Goal: Use online tool/utility: Use online tool/utility

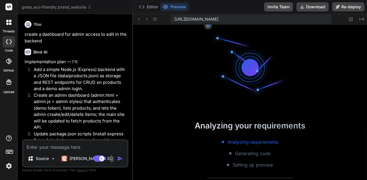
type textarea "x"
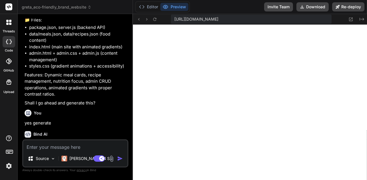
scroll to position [239, 0]
click at [153, 8] on button "Editor" at bounding box center [149, 7] width 24 height 8
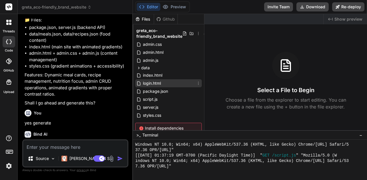
click at [171, 83] on div "login.html" at bounding box center [168, 83] width 67 height 8
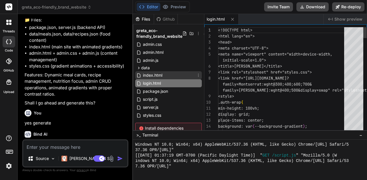
type textarea "x"
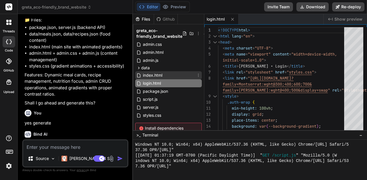
click at [169, 75] on div "index.html" at bounding box center [168, 75] width 67 height 8
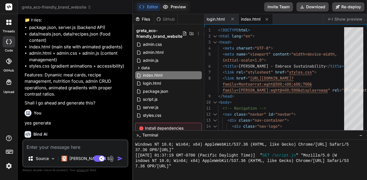
click at [177, 10] on button "Preview" at bounding box center [174, 7] width 28 height 8
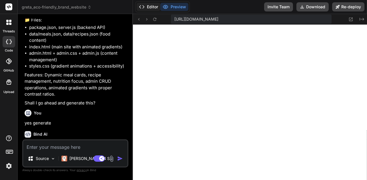
click at [146, 10] on button "Editor" at bounding box center [149, 7] width 24 height 8
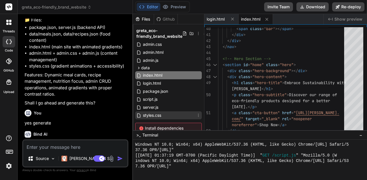
click at [164, 115] on div "styles.css" at bounding box center [168, 115] width 67 height 8
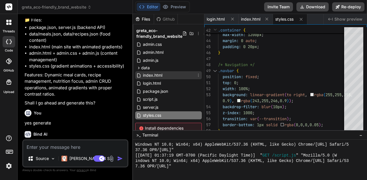
click at [159, 76] on span "index.html" at bounding box center [152, 75] width 21 height 7
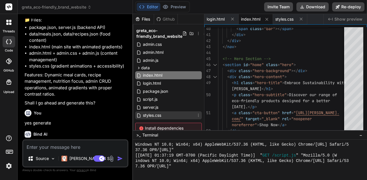
click at [161, 112] on span "styles.css" at bounding box center [151, 115] width 19 height 7
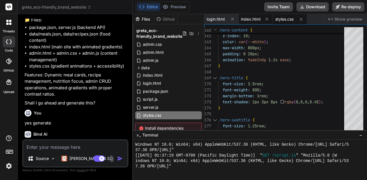
click at [250, 21] on span "index.html" at bounding box center [250, 19] width 19 height 6
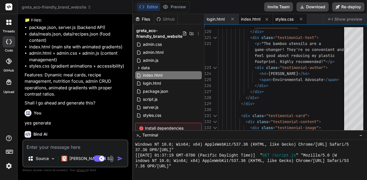
click at [283, 19] on span "styles.css" at bounding box center [284, 19] width 18 height 6
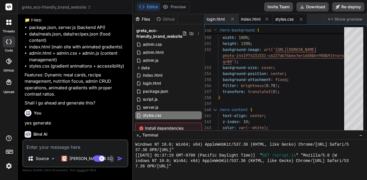
click at [252, 18] on span "index.html" at bounding box center [250, 19] width 19 height 6
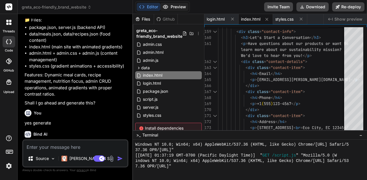
click at [166, 3] on button "Preview" at bounding box center [174, 7] width 28 height 8
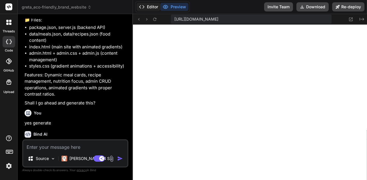
click at [145, 9] on button "Editor" at bounding box center [149, 7] width 24 height 8
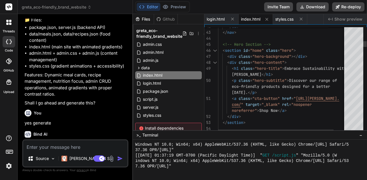
scroll to position [0, 0]
drag, startPoint x: 286, startPoint y: 68, endPoint x: 332, endPoint y: 67, distance: 46.0
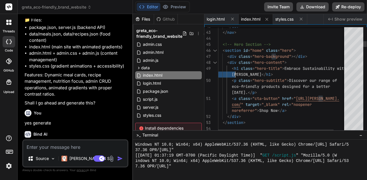
drag, startPoint x: 342, startPoint y: 67, endPoint x: 240, endPoint y: 69, distance: 102.3
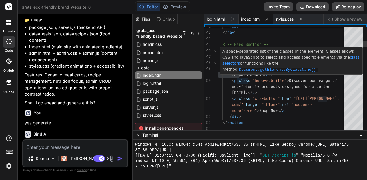
click at [259, 73] on div "A space-separated list of the classes of the element. Classes allows CSS and Ja…" at bounding box center [291, 63] width 142 height 33
drag, startPoint x: 243, startPoint y: 75, endPoint x: 231, endPoint y: 70, distance: 13.2
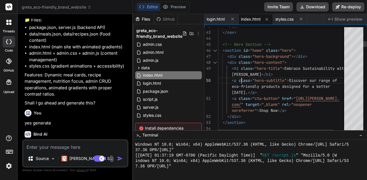
drag, startPoint x: 243, startPoint y: 73, endPoint x: 220, endPoint y: 69, distance: 23.2
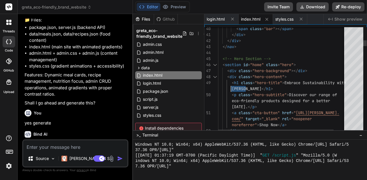
drag, startPoint x: 302, startPoint y: 79, endPoint x: 327, endPoint y: 85, distance: 26.4
drag, startPoint x: 338, startPoint y: 81, endPoint x: 351, endPoint y: 81, distance: 13.4
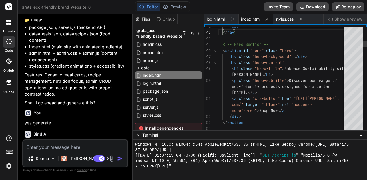
type textarea "<!-- Hero Section --> <section id="home" class="hero"> <div class="hero-backgro…"
drag, startPoint x: 223, startPoint y: 53, endPoint x: 266, endPoint y: 45, distance: 44.2
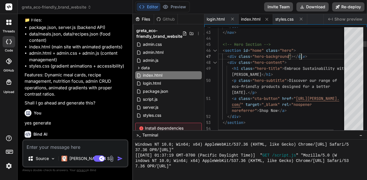
drag, startPoint x: 222, startPoint y: 50, endPoint x: 305, endPoint y: 46, distance: 82.6
drag, startPoint x: 228, startPoint y: 50, endPoint x: 240, endPoint y: 47, distance: 13.0
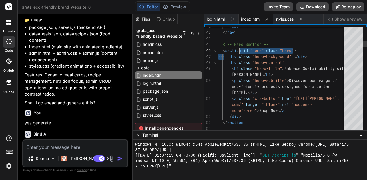
drag, startPoint x: 221, startPoint y: 50, endPoint x: 266, endPoint y: 48, distance: 45.2
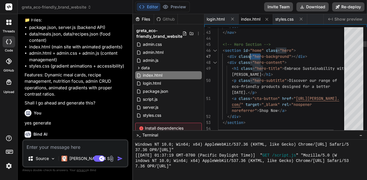
drag, startPoint x: 265, startPoint y: 51, endPoint x: 254, endPoint y: 54, distance: 12.3
drag, startPoint x: 265, startPoint y: 58, endPoint x: 261, endPoint y: 57, distance: 4.1
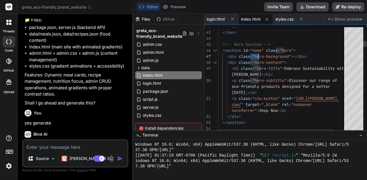
drag, startPoint x: 254, startPoint y: 55, endPoint x: 261, endPoint y: 55, distance: 7.7
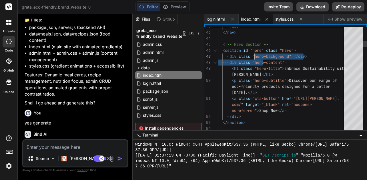
drag, startPoint x: 266, startPoint y: 57, endPoint x: 258, endPoint y: 55, distance: 8.7
drag, startPoint x: 225, startPoint y: 57, endPoint x: 243, endPoint y: 55, distance: 17.8
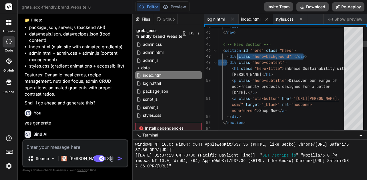
drag, startPoint x: 243, startPoint y: 55, endPoint x: 230, endPoint y: 56, distance: 13.2
drag, startPoint x: 227, startPoint y: 56, endPoint x: 294, endPoint y: 56, distance: 66.8
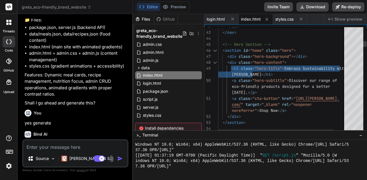
drag, startPoint x: 232, startPoint y: 68, endPoint x: 341, endPoint y: 69, distance: 109.7
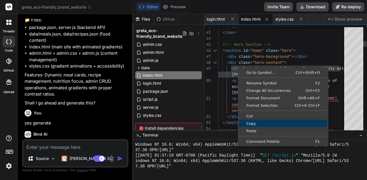
click at [272, 122] on span "Copy" at bounding box center [283, 123] width 88 height 4
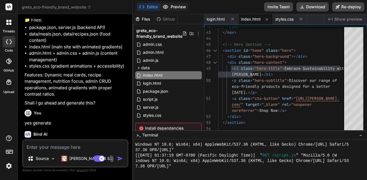
click at [177, 3] on button "Preview" at bounding box center [174, 7] width 28 height 8
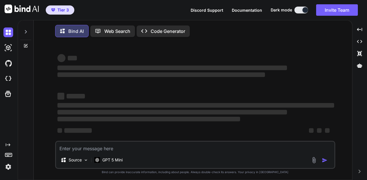
type textarea "x"
